Goal: Task Accomplishment & Management: Complete application form

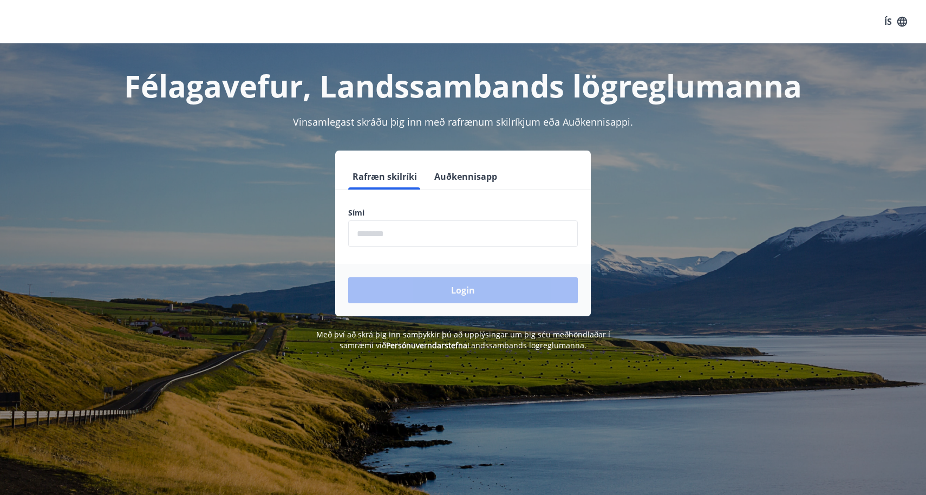
click at [453, 177] on button "Auðkennisapp" at bounding box center [465, 177] width 71 height 26
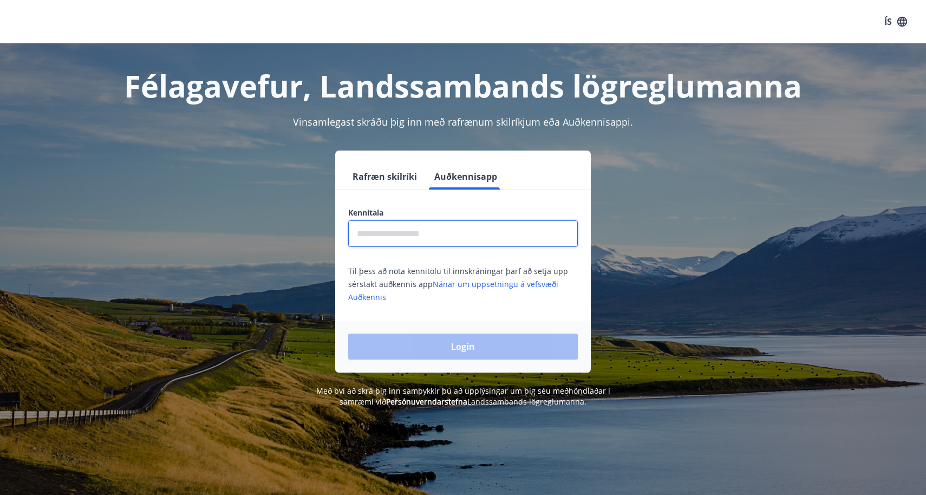
click at [398, 228] on input "text" at bounding box center [463, 233] width 230 height 27
type input "**********"
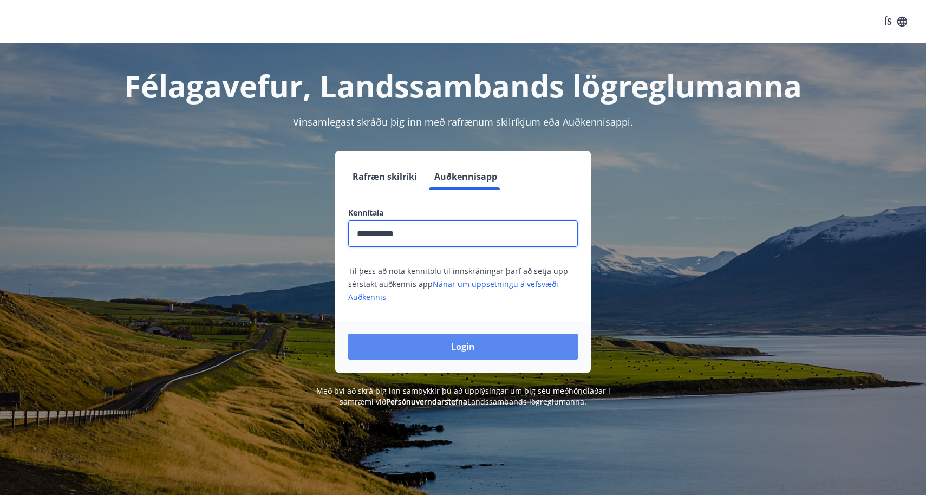
click at [427, 341] on button "Login" at bounding box center [463, 347] width 230 height 26
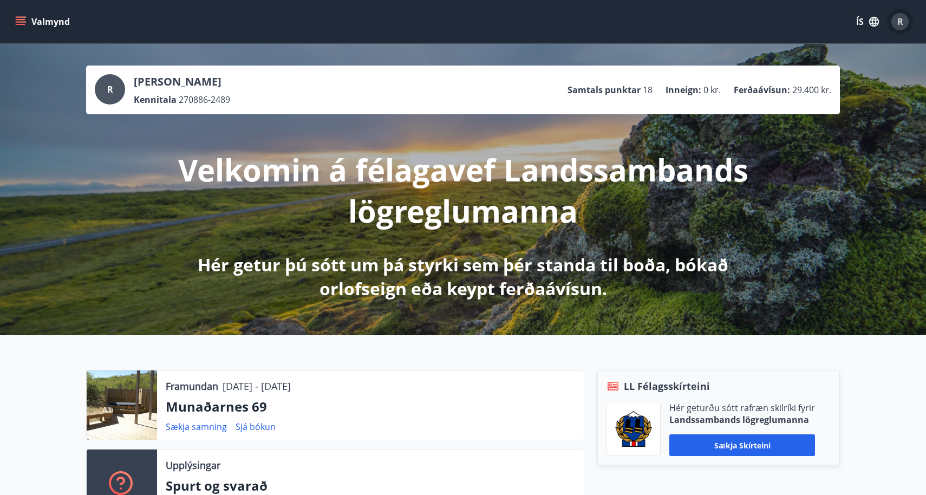
click at [904, 20] on div "R" at bounding box center [899, 21] width 17 height 17
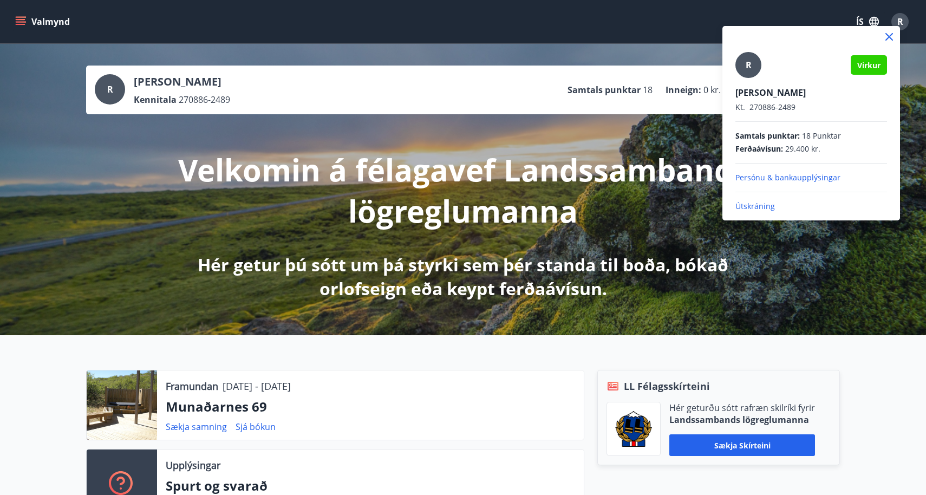
click at [523, 155] on div at bounding box center [463, 247] width 926 height 495
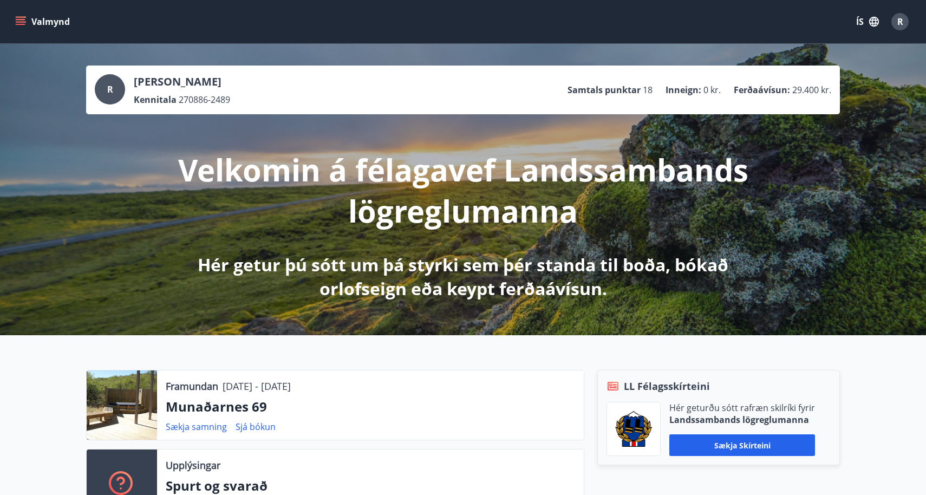
click at [29, 22] on button "Valmynd" at bounding box center [43, 21] width 61 height 19
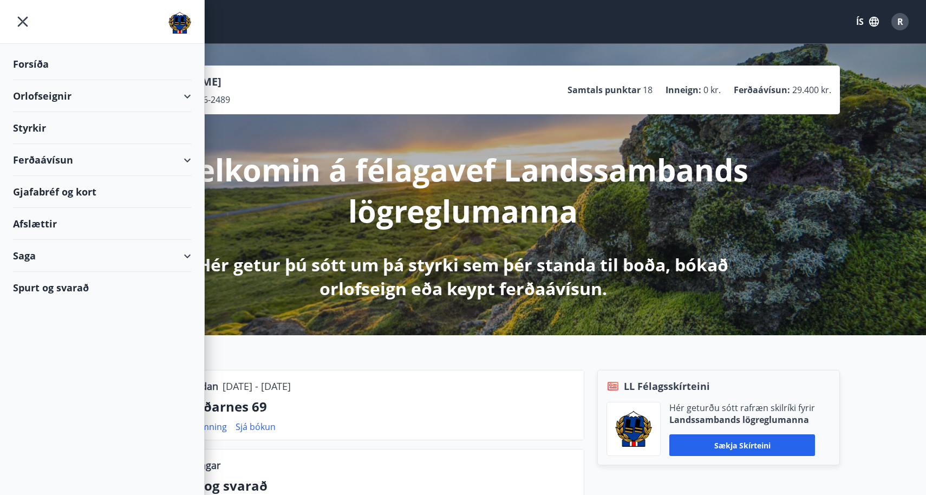
click at [50, 126] on div "Styrkir" at bounding box center [102, 128] width 178 height 32
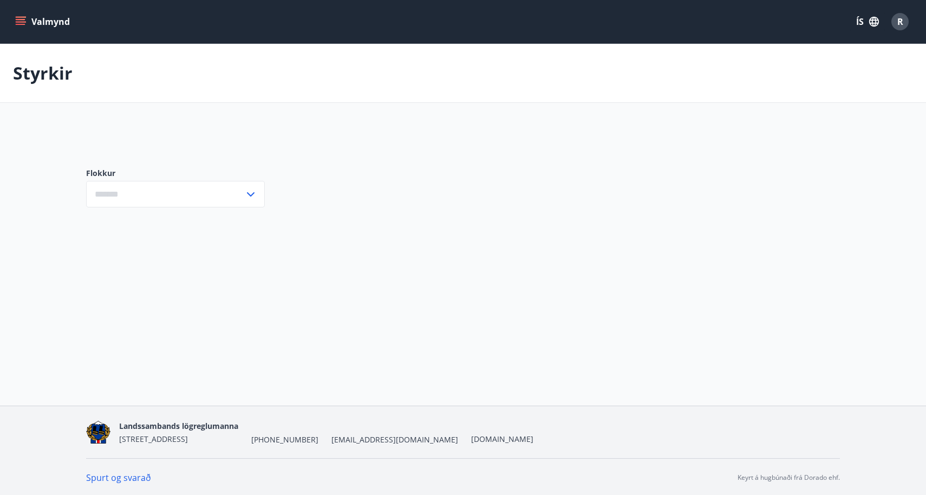
type input "***"
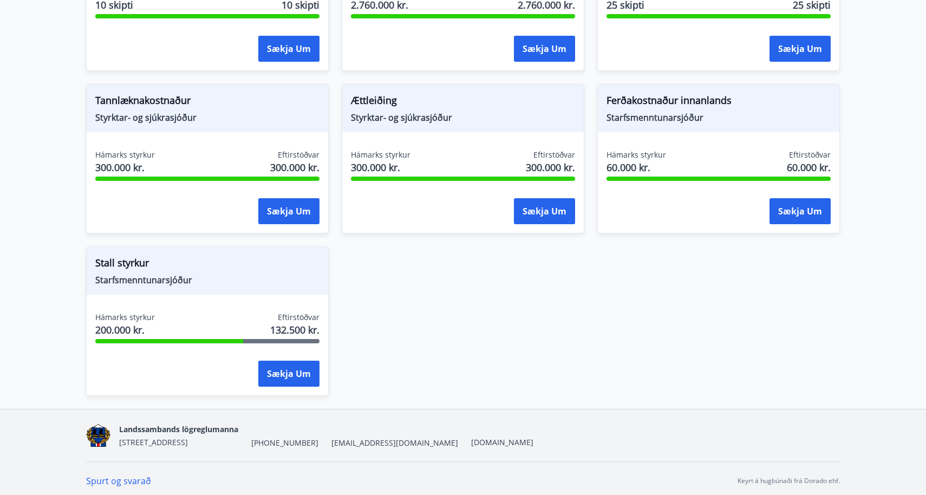
scroll to position [954, 0]
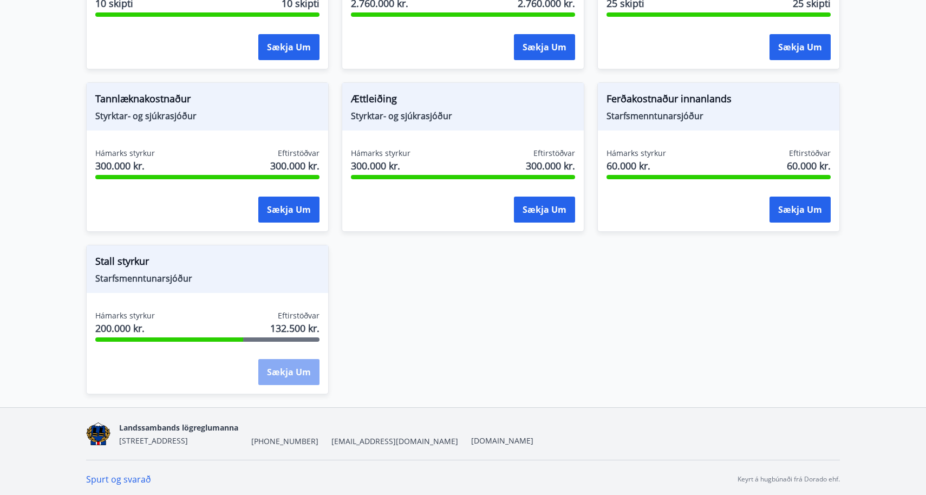
click at [293, 368] on button "Sækja um" at bounding box center [288, 372] width 61 height 26
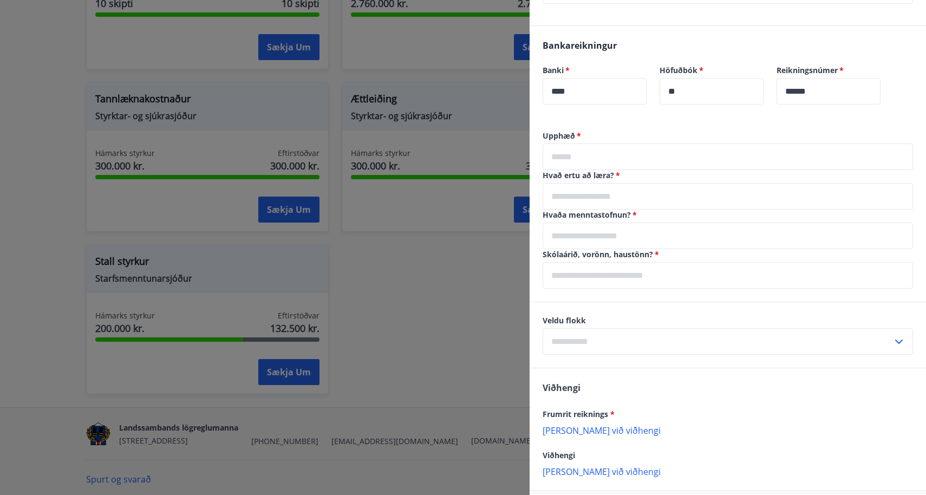
scroll to position [451, 0]
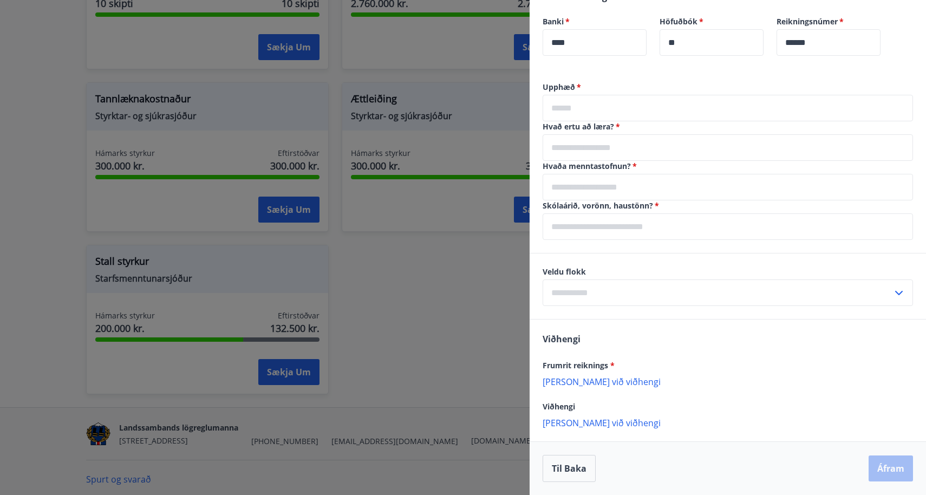
click at [625, 288] on input "text" at bounding box center [718, 292] width 350 height 27
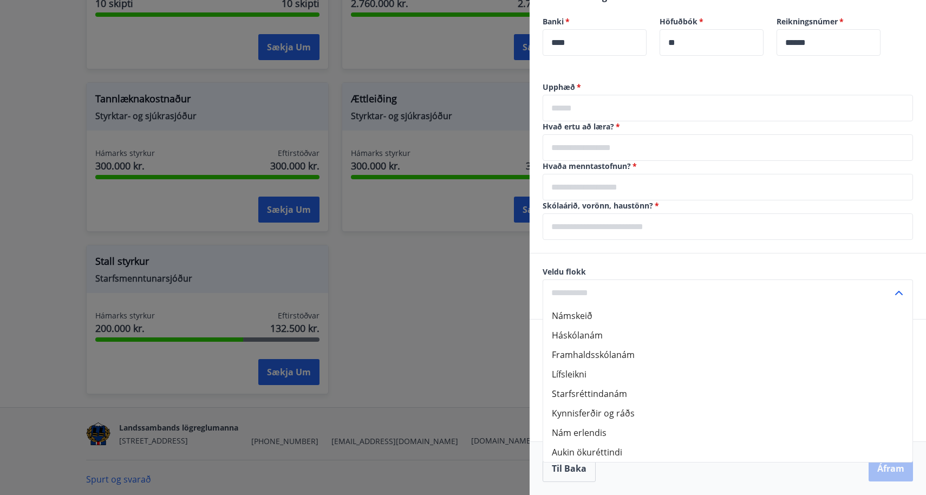
click at [582, 419] on li "Kynnisferðir og ráðs" at bounding box center [727, 412] width 369 height 19
type input "**********"
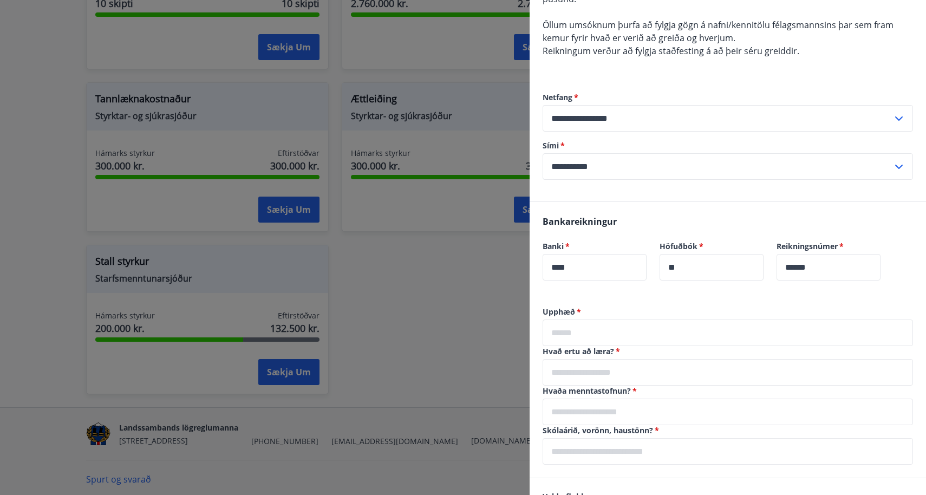
scroll to position [224, 0]
click at [596, 329] on input "text" at bounding box center [728, 335] width 370 height 27
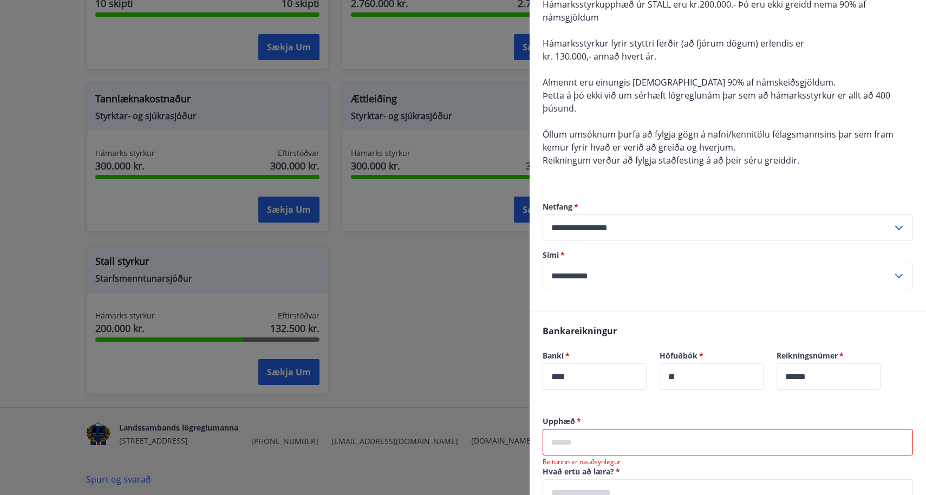
scroll to position [0, 0]
